Goal: Information Seeking & Learning: Learn about a topic

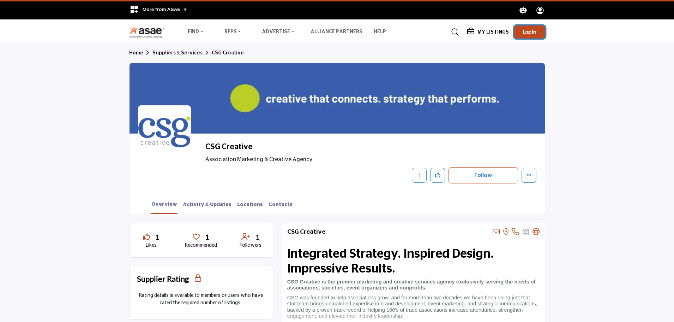
click at [535, 34] on span "Log In" at bounding box center [529, 32] width 13 height 6
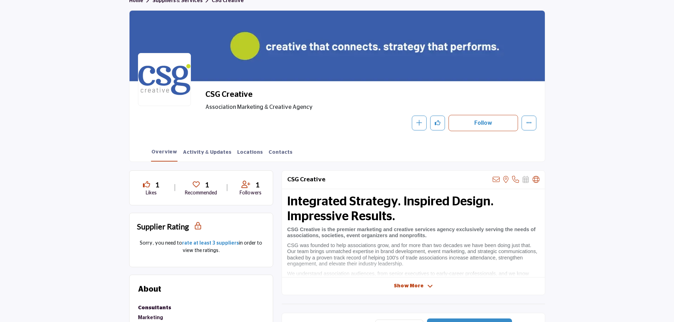
scroll to position [71, 0]
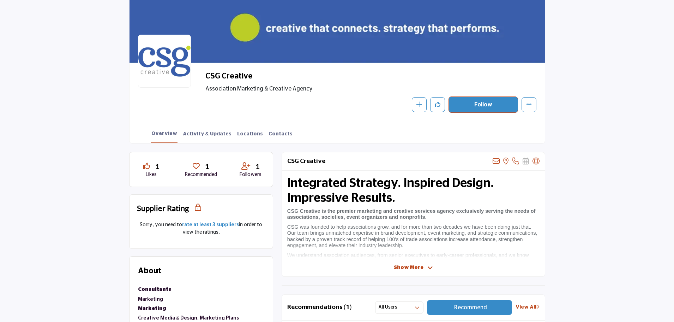
click at [482, 106] on button "Follow" at bounding box center [484, 104] width 70 height 16
click at [529, 105] on icon "More details" at bounding box center [529, 104] width 6 height 6
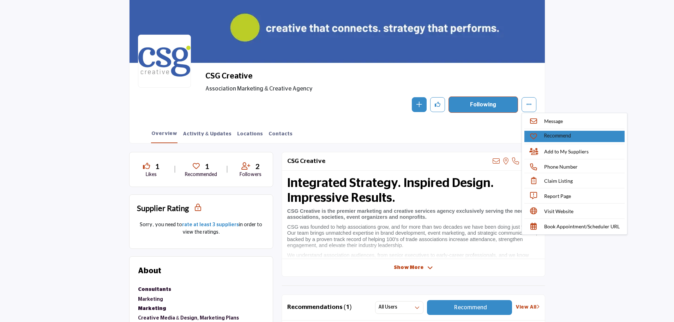
click at [548, 136] on p "Recommend" at bounding box center [557, 135] width 27 height 7
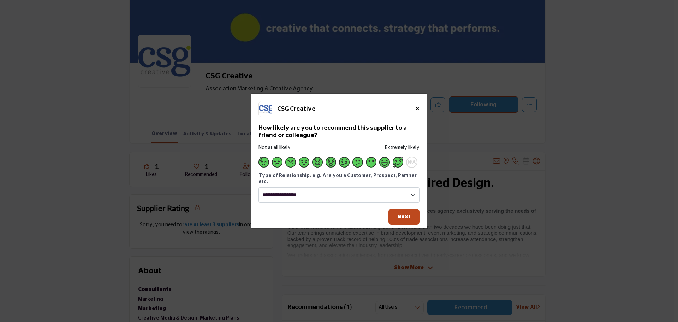
click at [400, 166] on span "Supplier Rating and Recommendation Modal for CSG Creative" at bounding box center [398, 162] width 11 height 11
click at [401, 214] on span "Next" at bounding box center [403, 216] width 13 height 5
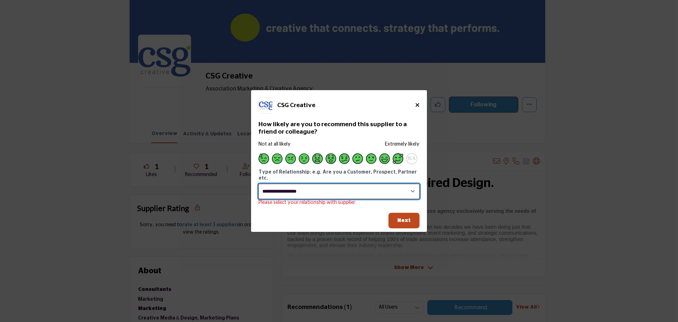
click at [372, 188] on select "**********" at bounding box center [338, 191] width 161 height 15
select select "**********"
click at [258, 184] on select "**********" at bounding box center [338, 191] width 161 height 15
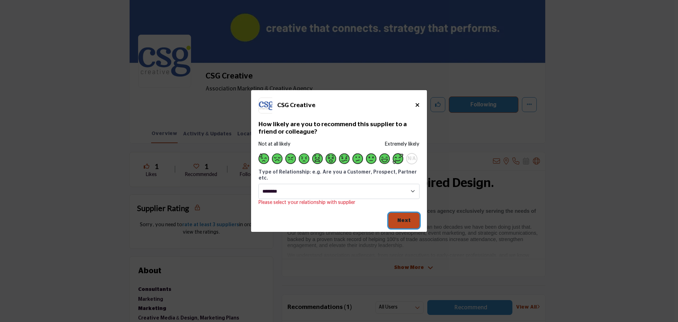
click at [402, 219] on span "Next" at bounding box center [403, 219] width 13 height 5
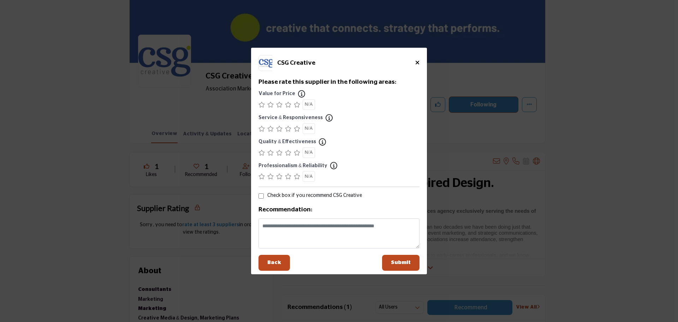
click at [297, 107] on icon "Supplier Rating and Recommendation Modal for CSG Creative" at bounding box center [297, 105] width 6 height 6
click at [297, 129] on icon "Supplier Rating and Recommendation Modal for CSG Creative" at bounding box center [297, 129] width 6 height 6
click at [295, 153] on icon "Supplier Rating and Recommendation Modal for CSG Creative" at bounding box center [297, 153] width 6 height 6
click at [294, 177] on icon "Supplier Rating and Recommendation Modal for CSG Creative" at bounding box center [297, 176] width 6 height 6
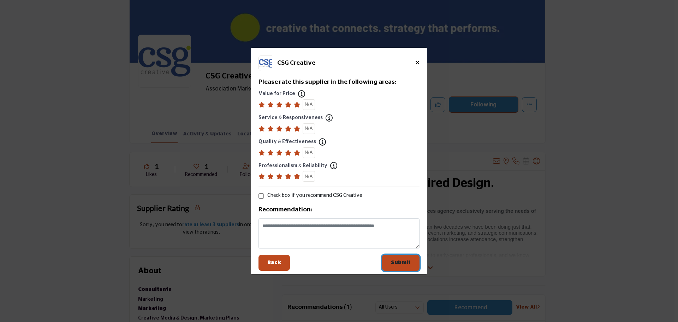
click at [408, 260] on span "Submit" at bounding box center [401, 262] width 20 height 5
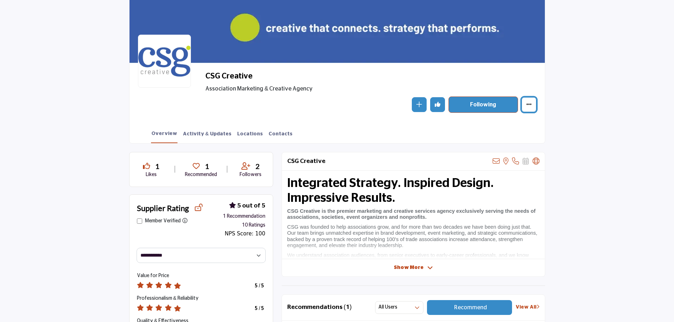
click at [534, 105] on button "Featured" at bounding box center [529, 104] width 15 height 15
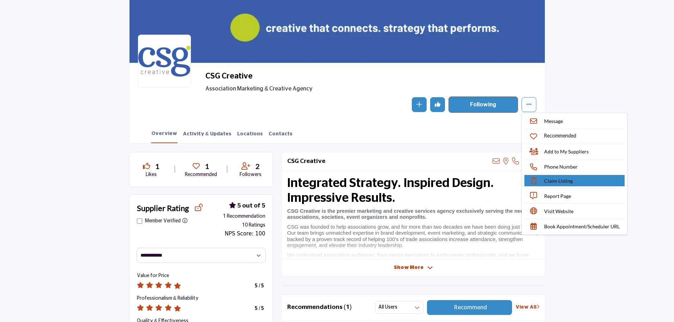
click at [581, 181] on link "Claim Listing" at bounding box center [575, 180] width 100 height 11
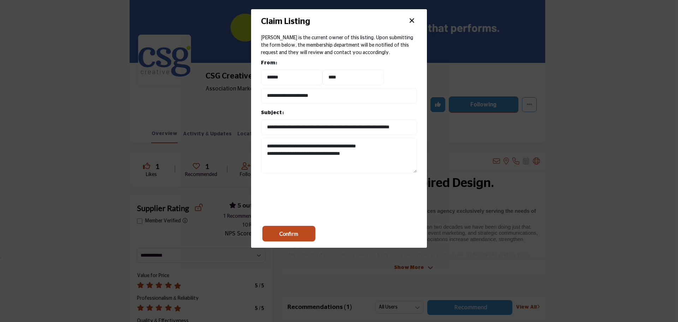
click at [410, 20] on button "×" at bounding box center [411, 20] width 11 height 13
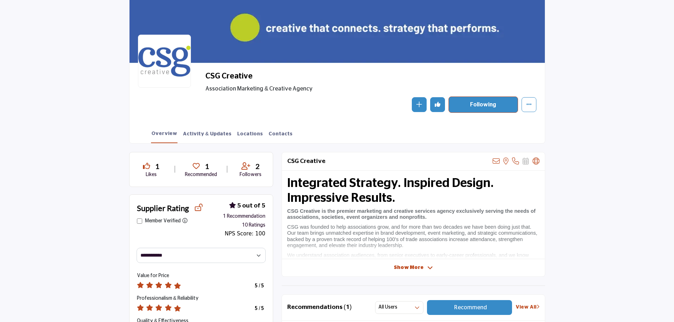
scroll to position [106, 0]
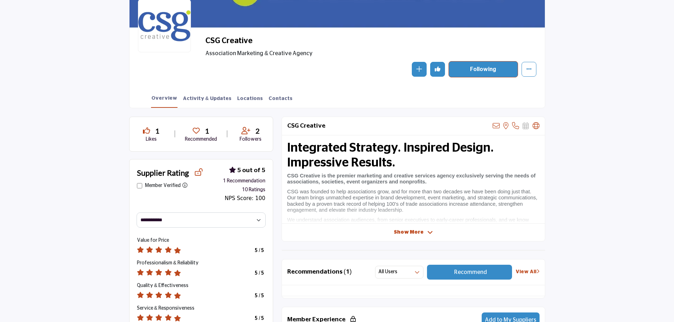
click at [413, 234] on span "Show More" at bounding box center [409, 231] width 30 height 7
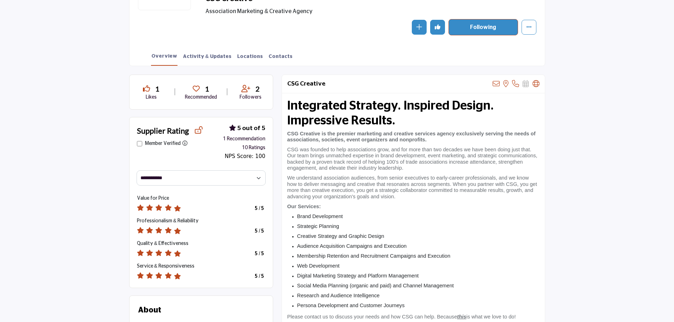
scroll to position [0, 0]
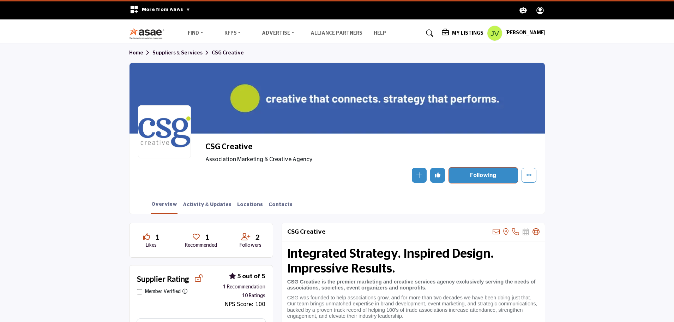
click at [185, 53] on link "Suppliers & Services" at bounding box center [182, 52] width 59 height 5
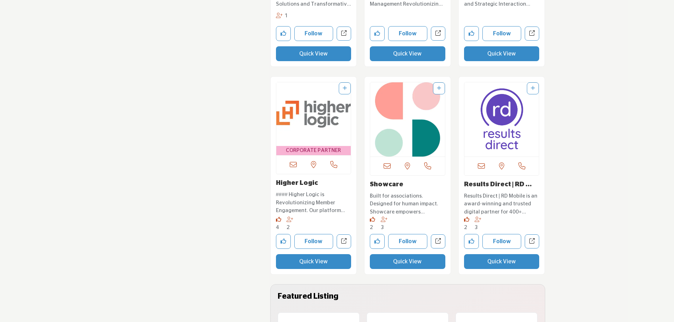
scroll to position [1412, 0]
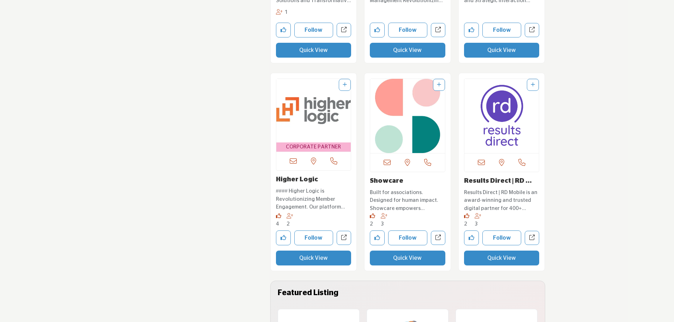
click at [322, 112] on img "Open Listing in new tab" at bounding box center [313, 111] width 75 height 64
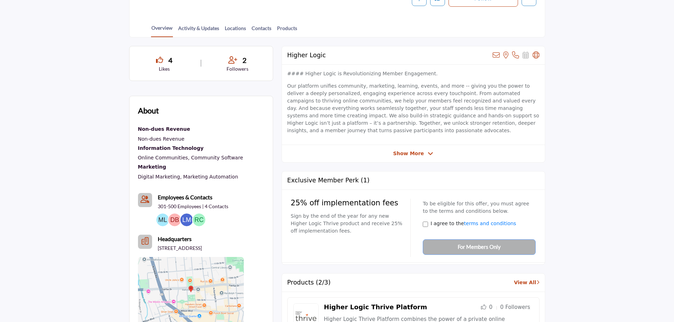
scroll to position [177, 0]
click at [421, 155] on span "Show More" at bounding box center [408, 153] width 31 height 7
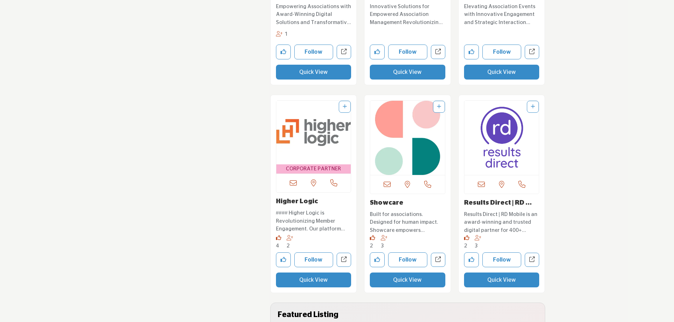
scroll to position [1467, 0]
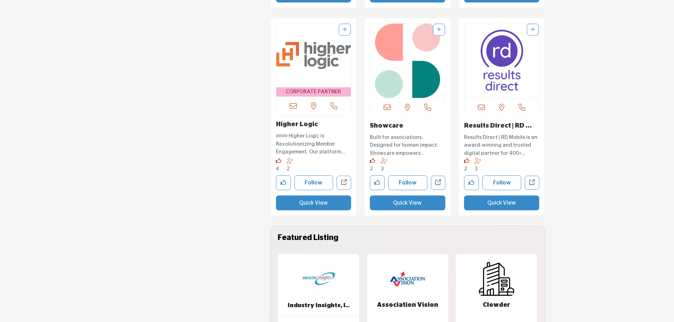
click at [501, 77] on img "Open Listing in new tab" at bounding box center [502, 61] width 75 height 74
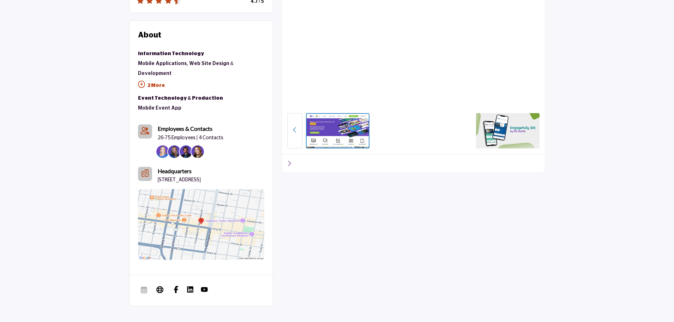
scroll to position [426, 0]
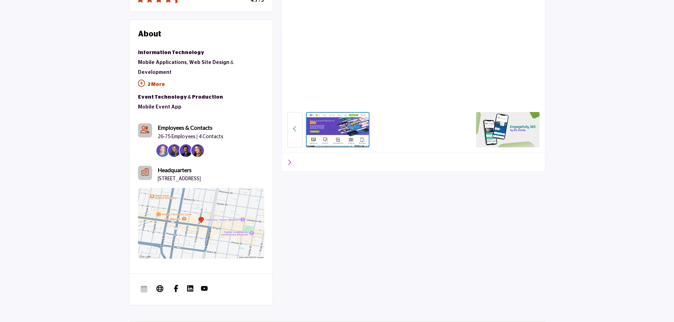
click at [400, 129] on div at bounding box center [389, 129] width 167 height 35
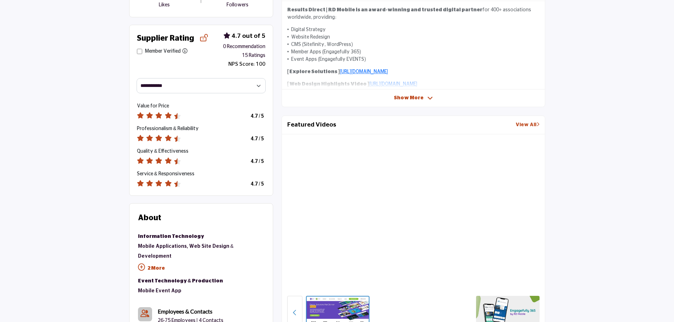
scroll to position [318, 0]
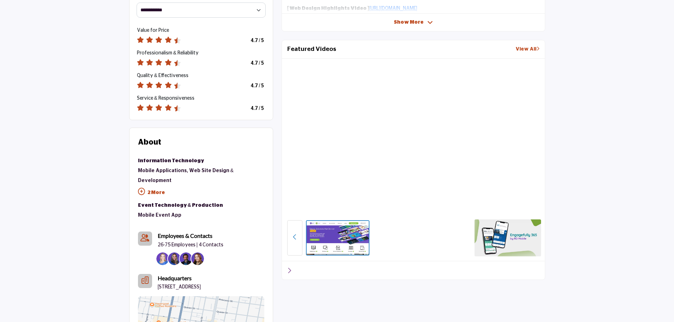
click at [491, 243] on img at bounding box center [508, 237] width 67 height 37
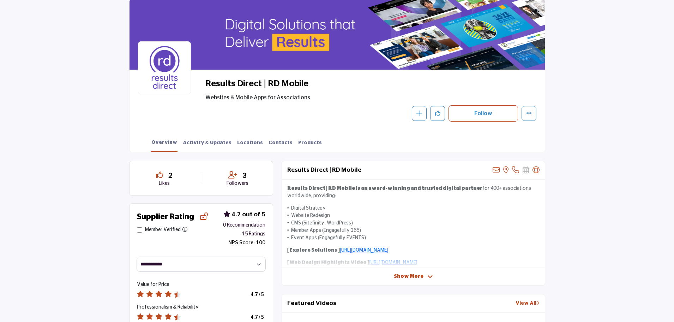
scroll to position [0, 0]
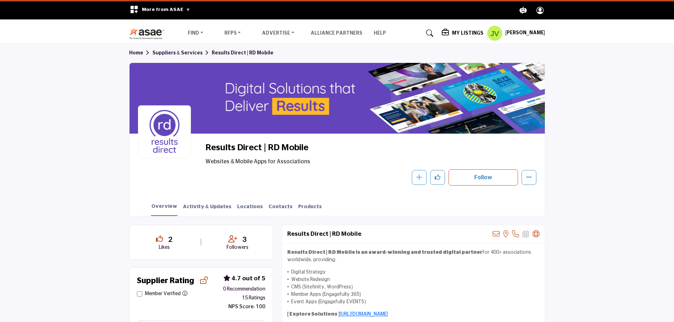
click at [189, 53] on link "Suppliers & Services" at bounding box center [182, 52] width 59 height 5
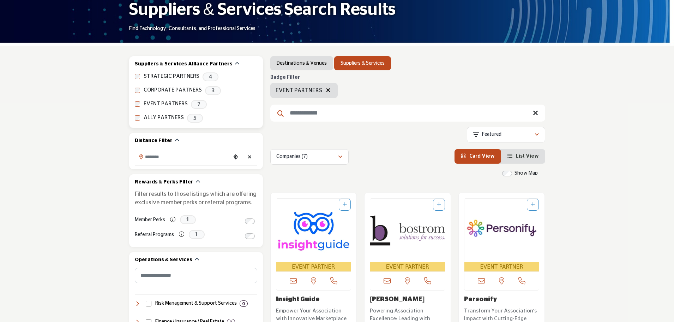
scroll to position [71, 0]
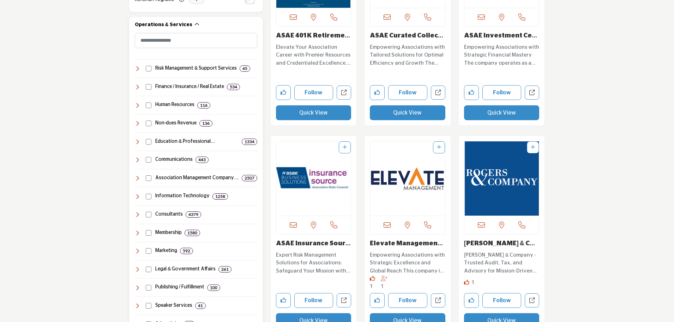
scroll to position [353, 0]
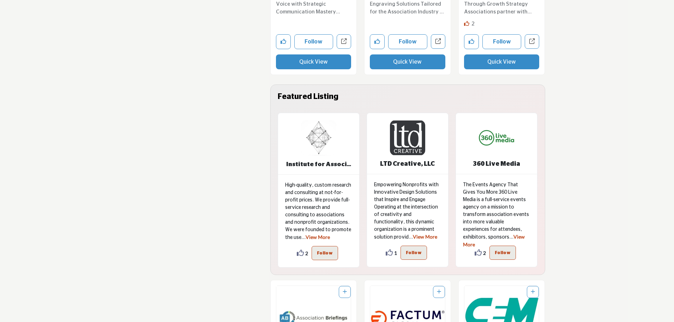
scroll to position [1659, 0]
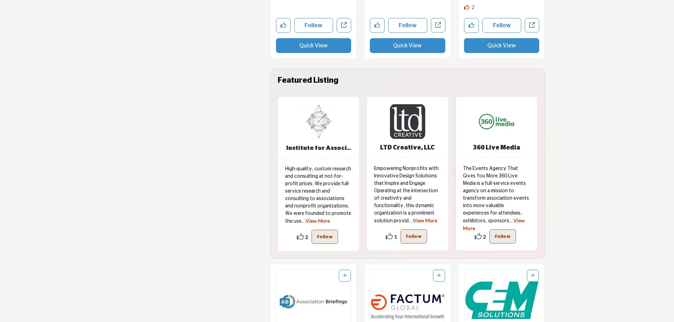
click at [500, 122] on img at bounding box center [496, 121] width 35 height 35
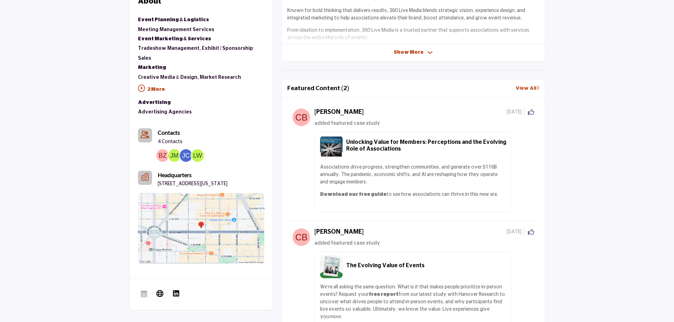
scroll to position [106, 0]
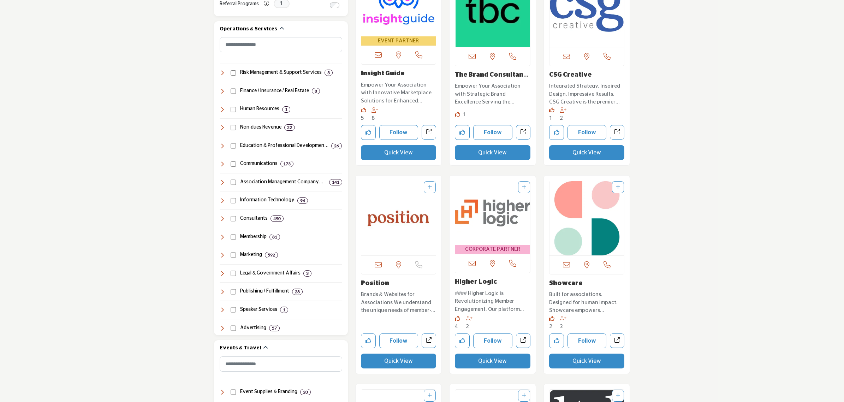
scroll to position [309, 0]
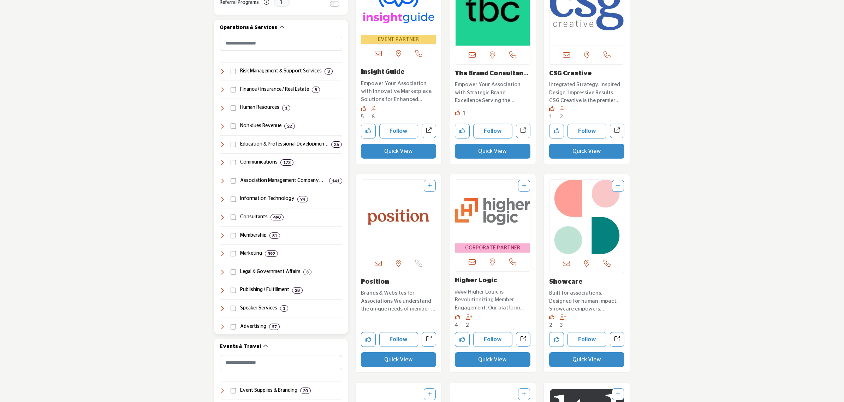
click at [221, 253] on icon at bounding box center [223, 254] width 6 height 6
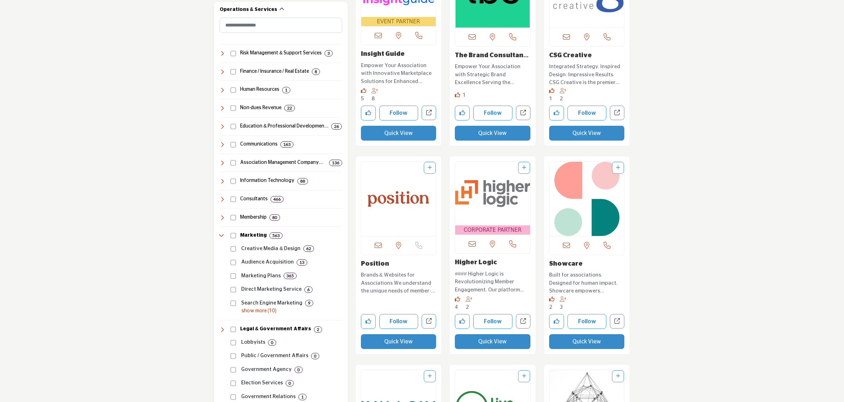
scroll to position [353, 0]
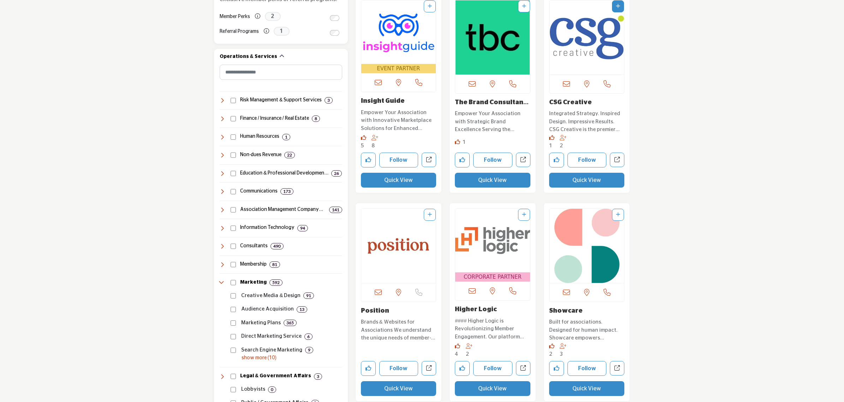
scroll to position [265, 0]
